Goal: Information Seeking & Learning: Learn about a topic

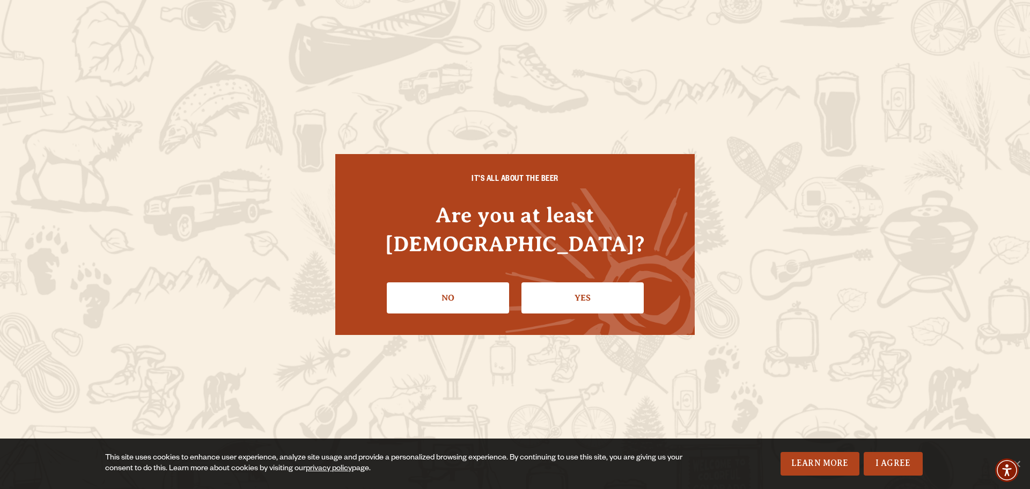
click at [565, 284] on link "Yes" at bounding box center [582, 297] width 122 height 31
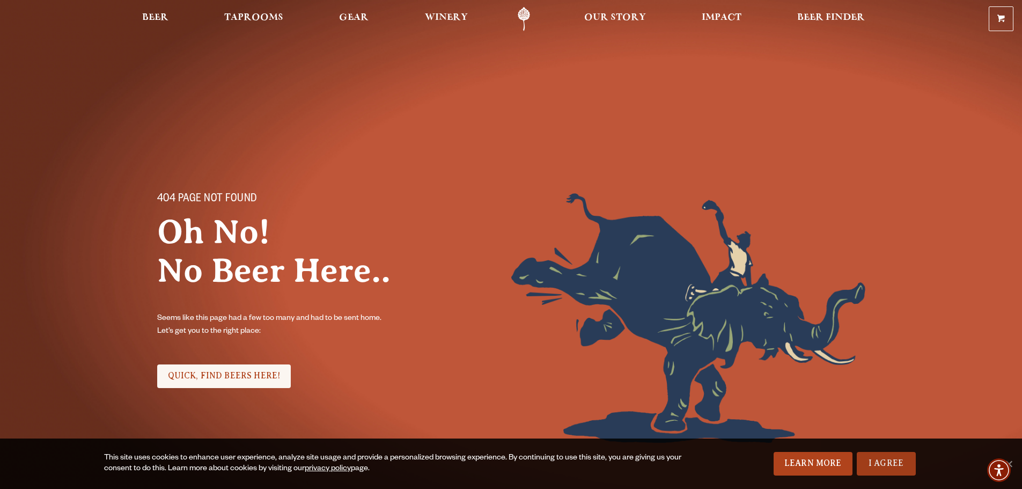
click at [888, 463] on link "I Agree" at bounding box center [885, 464] width 59 height 24
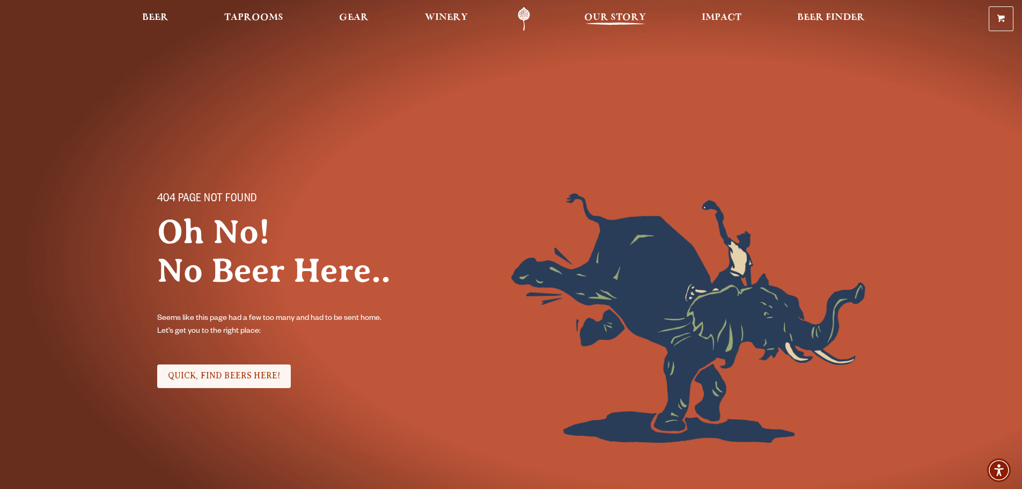
click at [613, 14] on span "Our Story" at bounding box center [615, 17] width 62 height 9
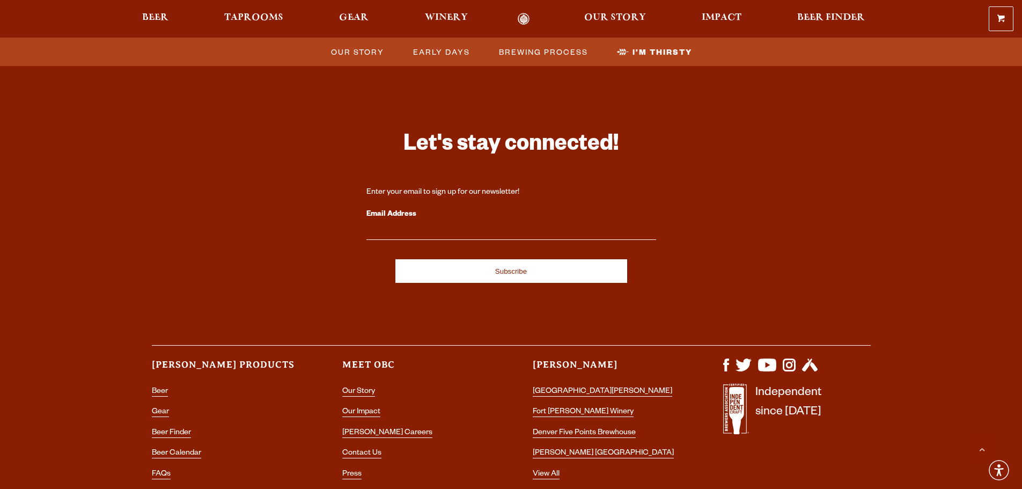
scroll to position [3575, 0]
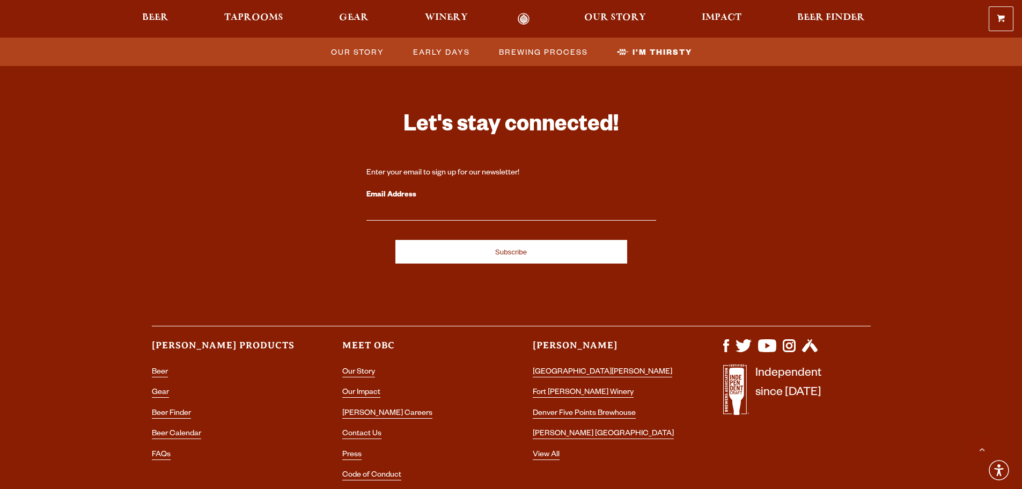
click at [363, 406] on li "[PERSON_NAME] Careers" at bounding box center [415, 413] width 147 height 14
click at [358, 409] on link "[PERSON_NAME] Careers" at bounding box center [387, 414] width 90 height 10
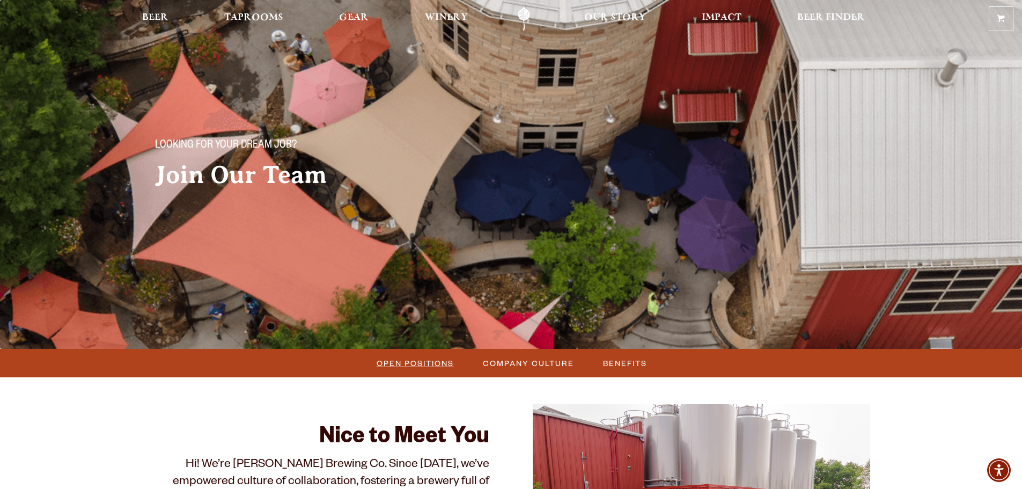
click at [424, 363] on span "Open Positions" at bounding box center [414, 363] width 77 height 16
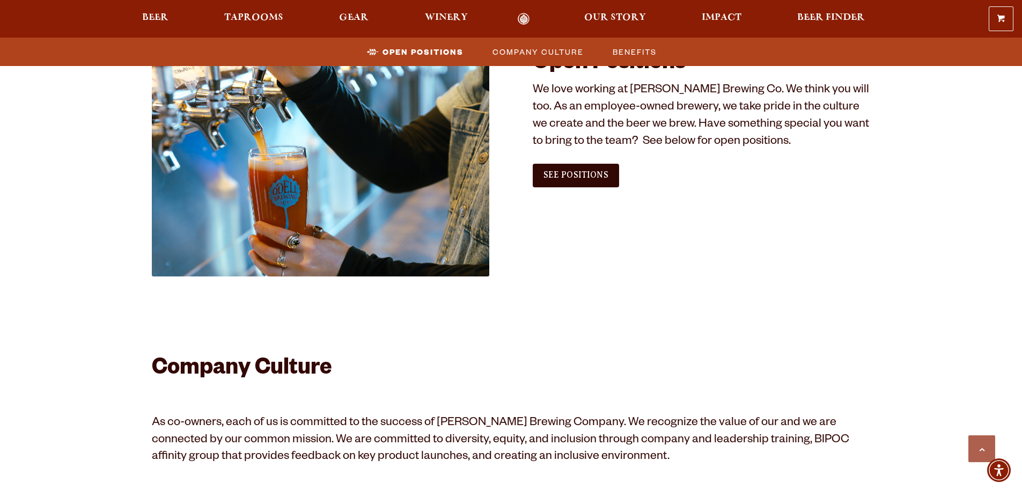
scroll to position [652, 0]
click at [580, 176] on span "See Positions" at bounding box center [575, 174] width 65 height 10
